Goal: Feedback & Contribution: Leave review/rating

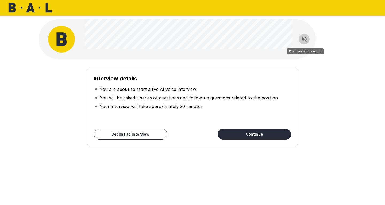
click at [307, 38] on icon "Read questions aloud" at bounding box center [304, 39] width 6 height 6
click at [248, 133] on button "Continue" at bounding box center [255, 134] width 74 height 11
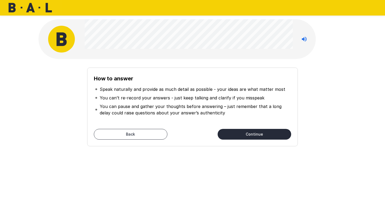
click at [247, 132] on button "Continue" at bounding box center [255, 134] width 74 height 11
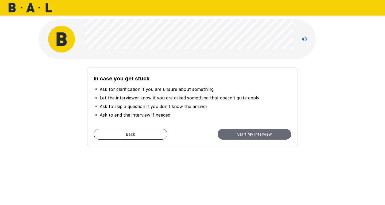
click at [247, 132] on button "Start My Interview" at bounding box center [255, 134] width 74 height 11
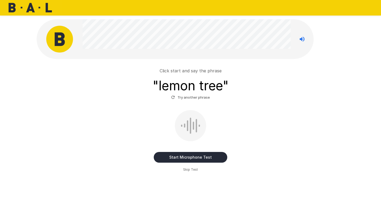
click at [200, 157] on button "Start Microphone Test" at bounding box center [191, 157] width 74 height 11
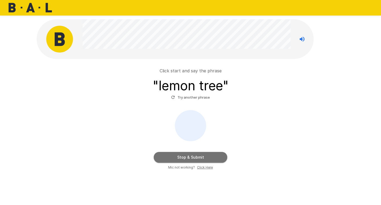
click at [194, 158] on button "Stop & Submit" at bounding box center [191, 157] width 74 height 11
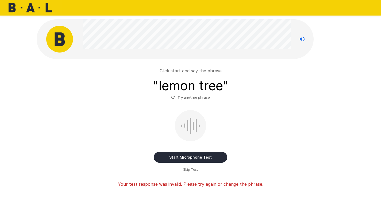
click at [214, 153] on button "Start Microphone Test" at bounding box center [191, 157] width 74 height 11
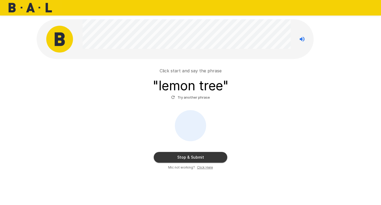
click at [210, 156] on button "Stop & Submit" at bounding box center [191, 157] width 74 height 11
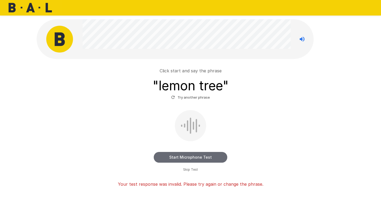
click at [195, 157] on button "Start Microphone Test" at bounding box center [191, 157] width 74 height 11
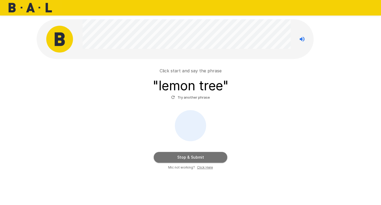
click at [205, 157] on button "Stop & Submit" at bounding box center [191, 157] width 74 height 11
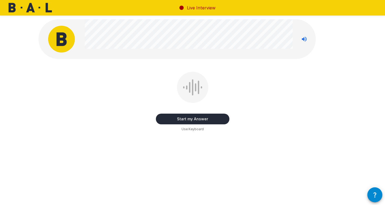
click at [194, 119] on button "Start my Answer" at bounding box center [193, 118] width 74 height 11
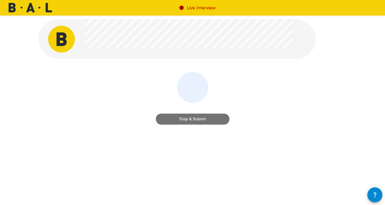
click at [198, 117] on button "Stop & Submit" at bounding box center [193, 118] width 74 height 11
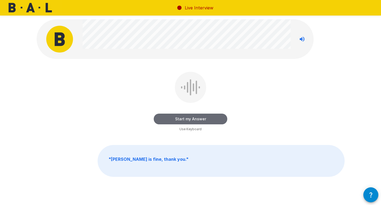
click at [212, 117] on button "Start my Answer" at bounding box center [191, 118] width 74 height 11
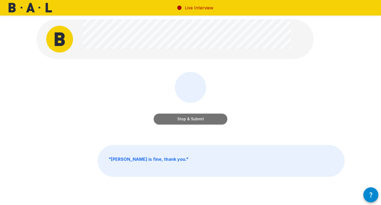
click at [218, 121] on button "Stop & Submit" at bounding box center [191, 118] width 74 height 11
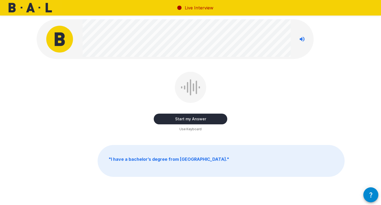
click at [202, 120] on button "Start my Answer" at bounding box center [191, 118] width 74 height 11
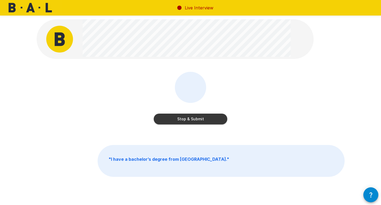
click at [216, 120] on button "Stop & Submit" at bounding box center [191, 118] width 74 height 11
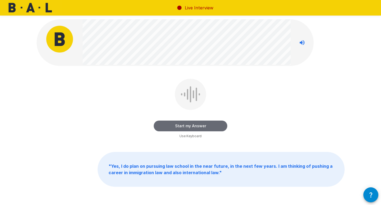
click at [208, 122] on button "Start my Answer" at bounding box center [191, 125] width 74 height 11
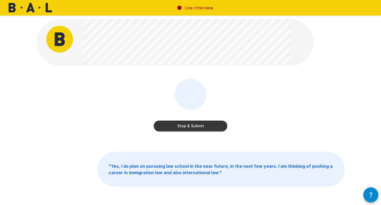
click at [194, 128] on button "Stop & Submit" at bounding box center [191, 125] width 74 height 11
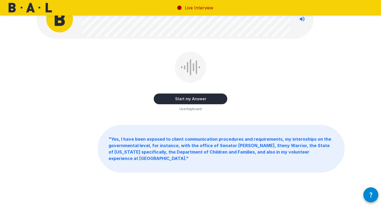
scroll to position [27, 0]
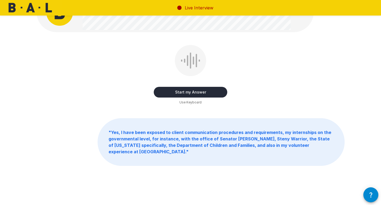
click at [276, 139] on b "" Yes, I have been exposed to client communication procedures and requirements,…" at bounding box center [220, 141] width 223 height 25
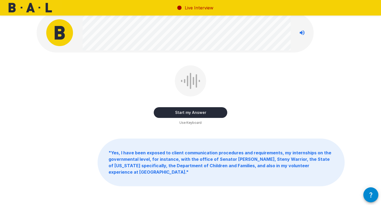
scroll to position [0, 0]
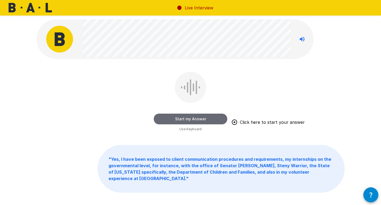
click at [198, 120] on button "Start my Answer" at bounding box center [191, 118] width 74 height 11
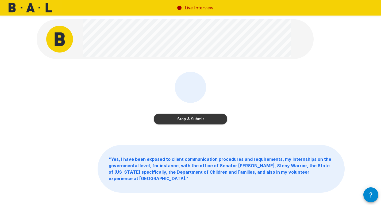
click at [198, 120] on button "Stop & Submit" at bounding box center [191, 118] width 74 height 11
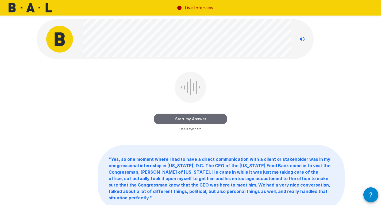
click at [200, 117] on button "Start my Answer" at bounding box center [191, 118] width 74 height 11
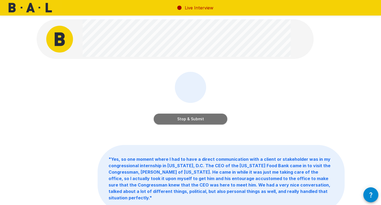
click at [201, 119] on button "Stop & Submit" at bounding box center [191, 118] width 74 height 11
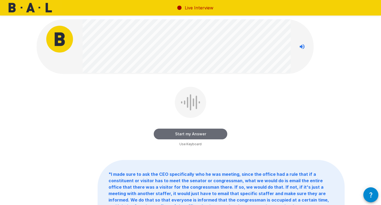
click at [218, 132] on button "Start my Answer" at bounding box center [191, 133] width 74 height 11
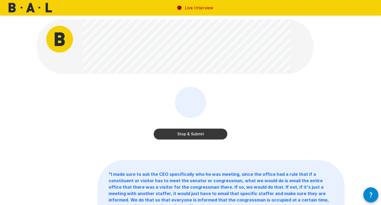
click at [218, 132] on button "Stop & Submit" at bounding box center [191, 133] width 74 height 11
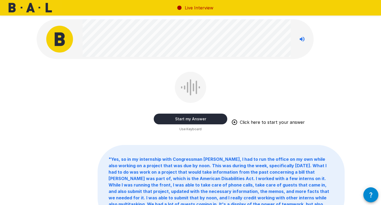
click at [210, 117] on button "Start my Answer" at bounding box center [191, 118] width 74 height 11
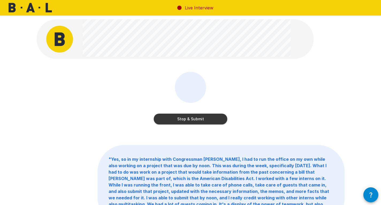
click at [212, 116] on button "Stop & Submit" at bounding box center [191, 118] width 74 height 11
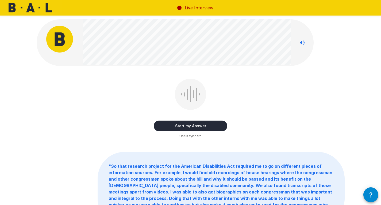
click at [217, 125] on button "Start my Answer" at bounding box center [191, 125] width 74 height 11
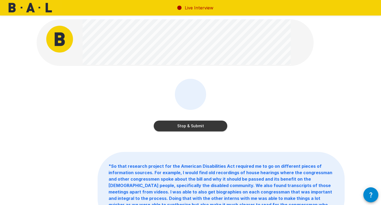
click at [217, 126] on button "Stop & Submit" at bounding box center [191, 125] width 74 height 11
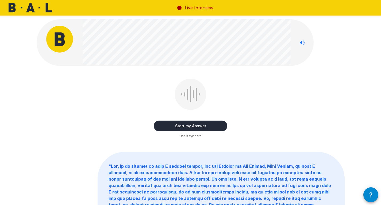
click at [217, 126] on button "Start my Answer" at bounding box center [191, 125] width 74 height 11
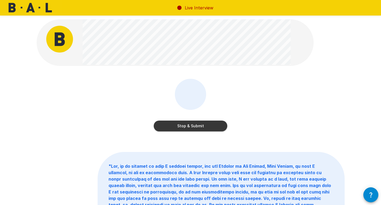
click at [217, 126] on button "Stop & Submit" at bounding box center [191, 125] width 74 height 11
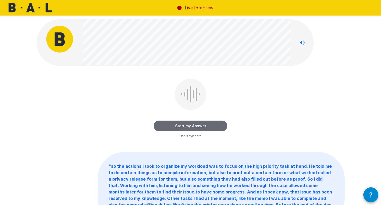
click at [217, 123] on button "Start my Answer" at bounding box center [191, 125] width 74 height 11
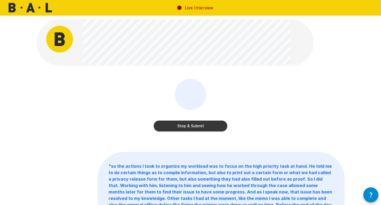
click at [217, 123] on button "Stop & Submit" at bounding box center [191, 125] width 74 height 11
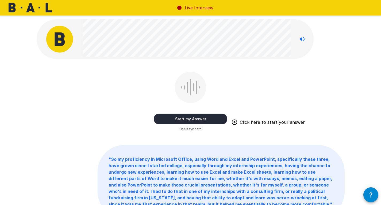
click at [198, 117] on button "Start my Answer" at bounding box center [191, 118] width 74 height 11
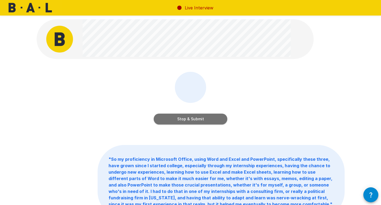
click at [220, 117] on button "Stop & Submit" at bounding box center [191, 118] width 74 height 11
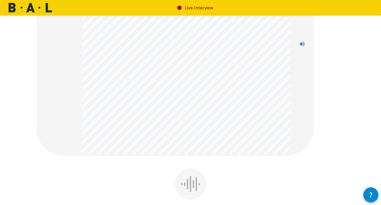
scroll to position [134, 0]
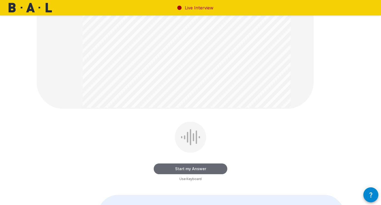
click at [214, 167] on button "Start my Answer" at bounding box center [191, 168] width 74 height 11
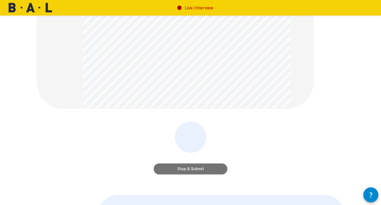
click at [215, 170] on button "Stop & Submit" at bounding box center [191, 168] width 74 height 11
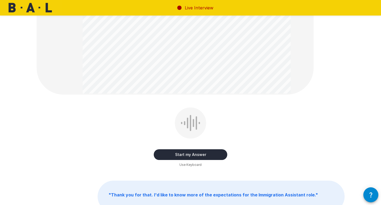
scroll to position [187, 0]
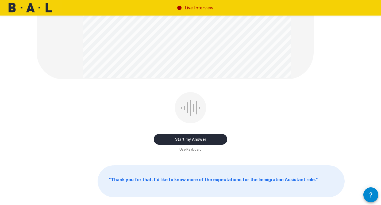
click at [194, 141] on button "Start my Answer" at bounding box center [191, 139] width 74 height 11
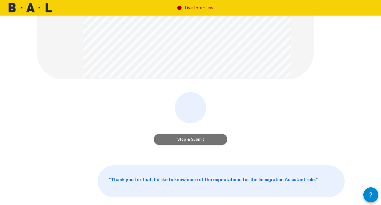
click at [204, 136] on button "Stop & Submit" at bounding box center [191, 139] width 74 height 11
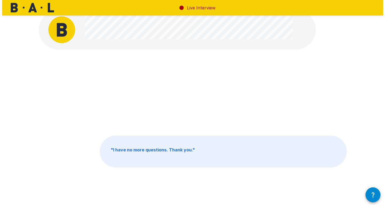
scroll to position [0, 0]
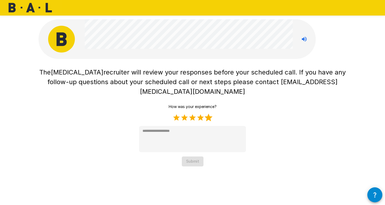
click at [210, 113] on label "5 Stars" at bounding box center [209, 117] width 8 height 8
type textarea "*"
click at [197, 156] on button "Submit" at bounding box center [193, 161] width 22 height 10
